Goal: Find specific page/section: Find specific page/section

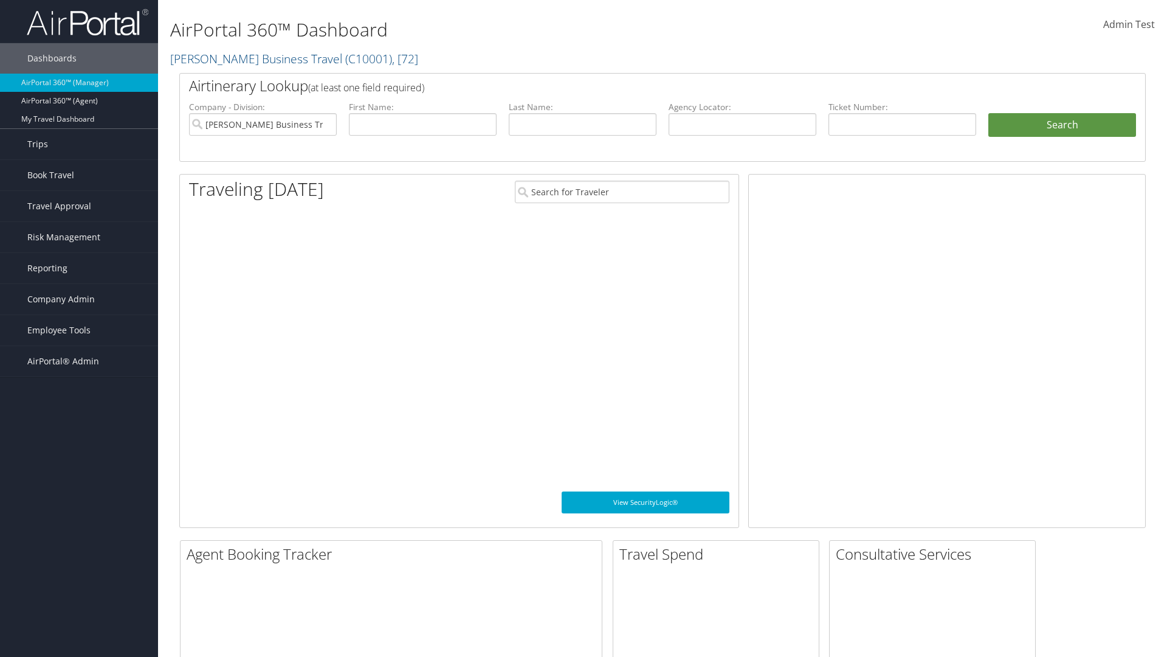
click at [79, 299] on span "Company Admin" at bounding box center [60, 299] width 67 height 30
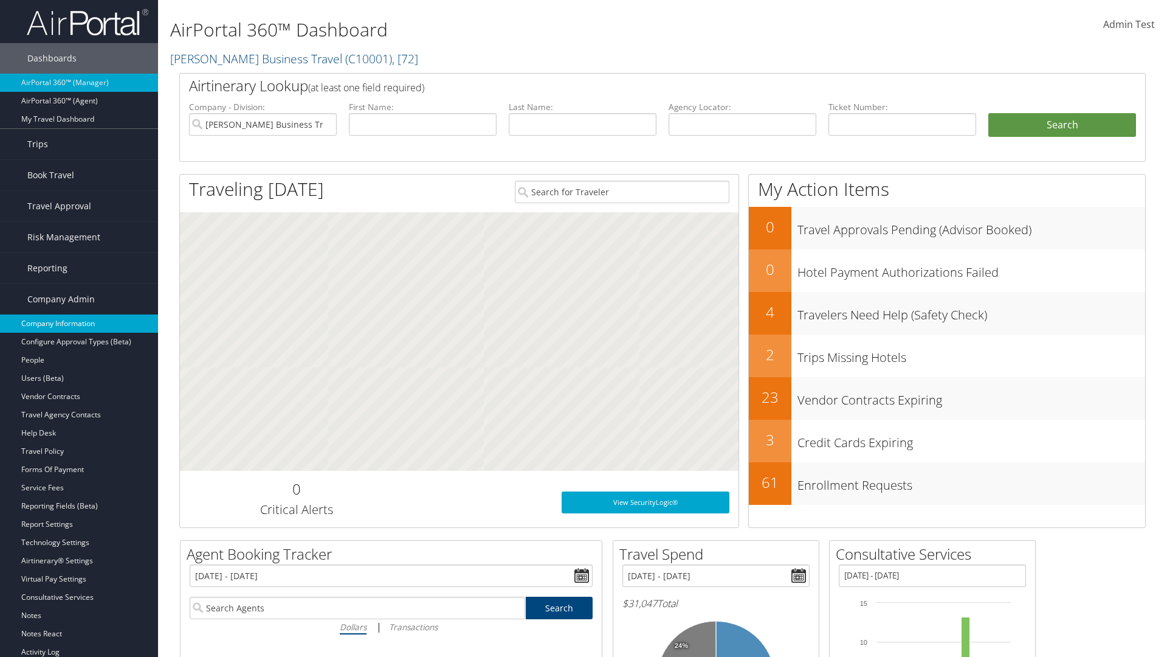
click at [79, 323] on link "Company Information" at bounding box center [79, 323] width 158 height 18
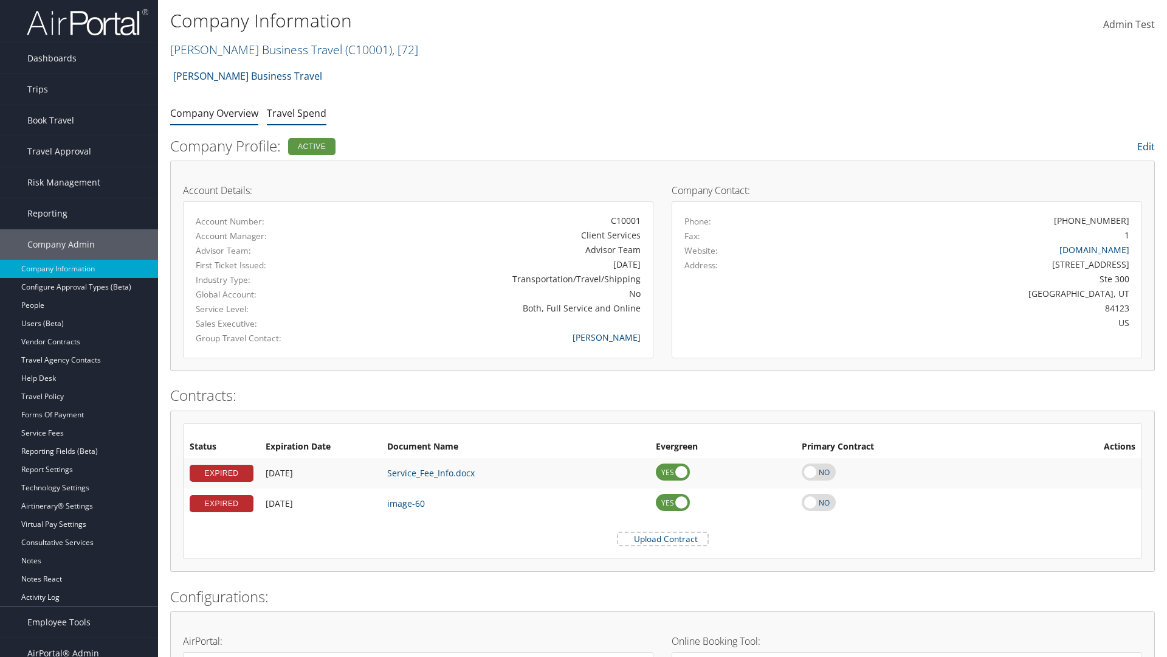
click at [297, 112] on link "Travel Spend" at bounding box center [297, 112] width 60 height 13
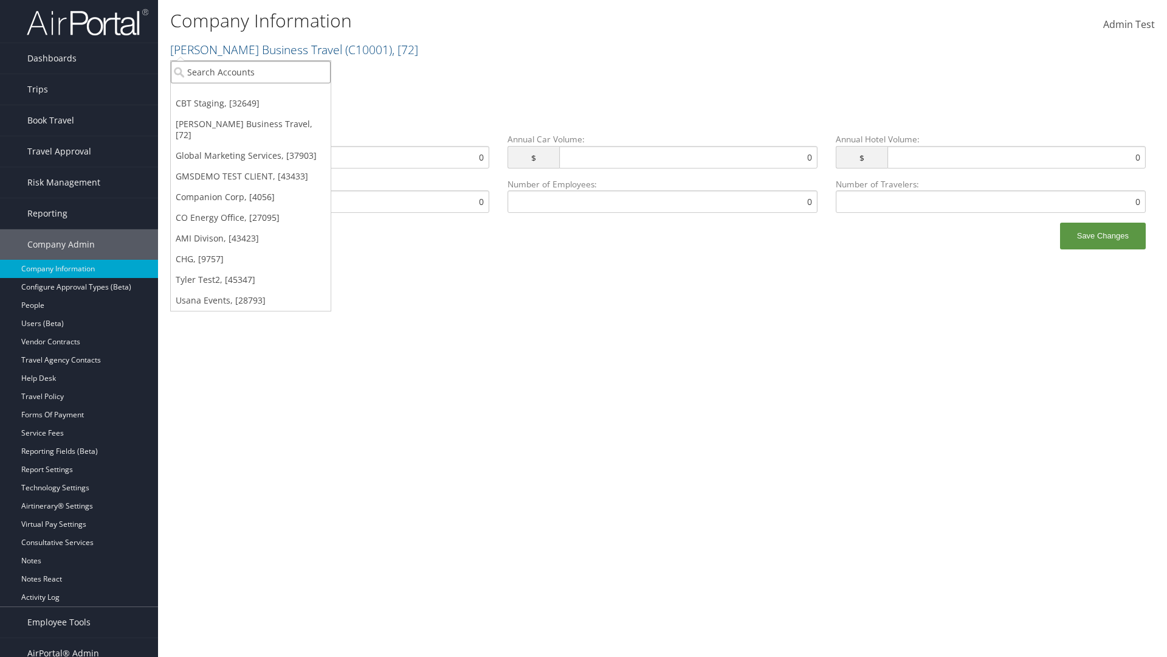
click at [250, 72] on input "search" at bounding box center [251, 72] width 160 height 22
type input "Global Marketing Services"
click at [262, 94] on div "Global Marketing Services (301946), [37903]" at bounding box center [262, 94] width 196 height 11
